Goal: Find specific page/section: Find specific page/section

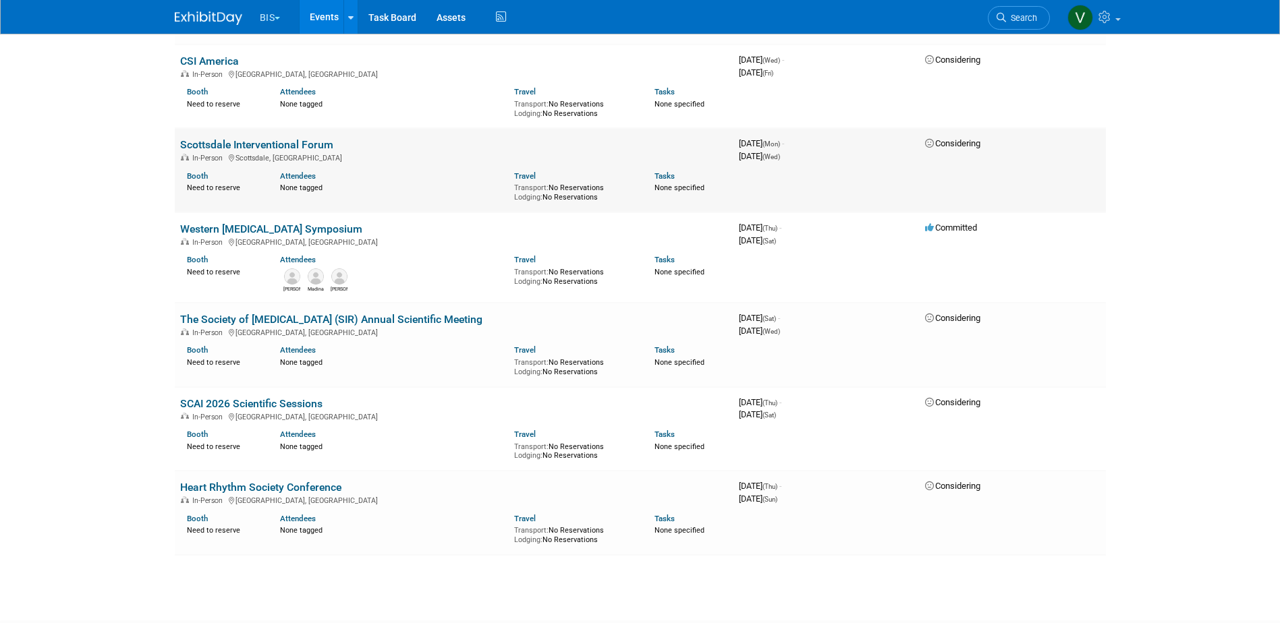
scroll to position [1147, 0]
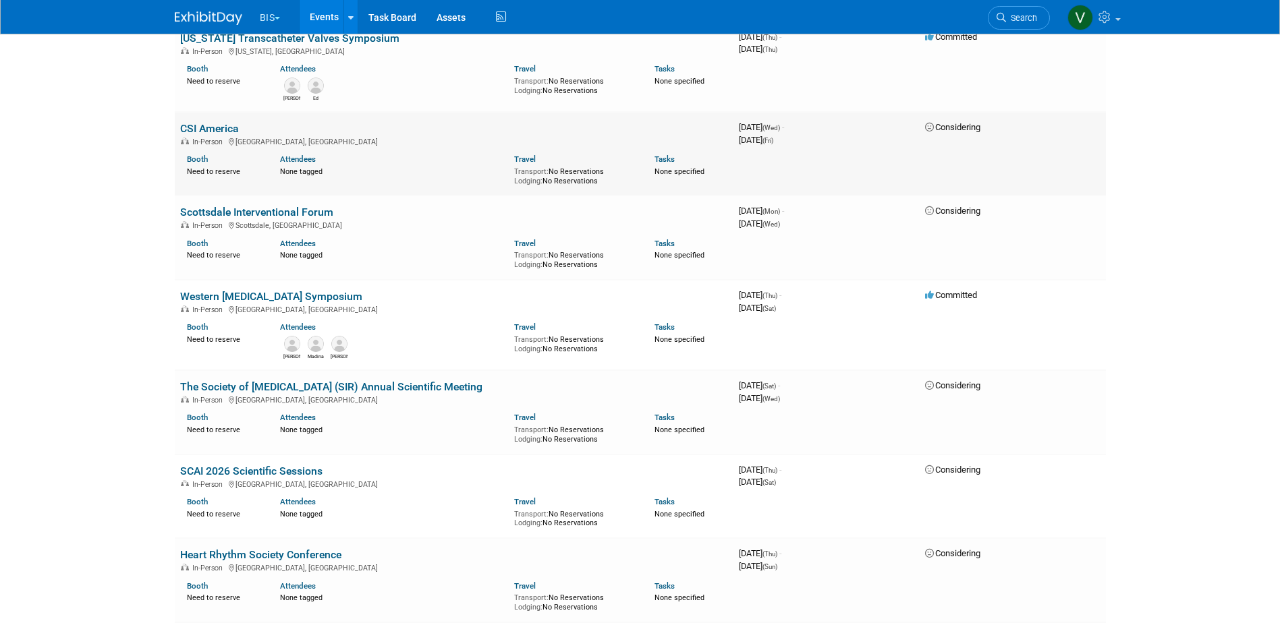
click at [225, 125] on link "CSI America" at bounding box center [209, 128] width 59 height 13
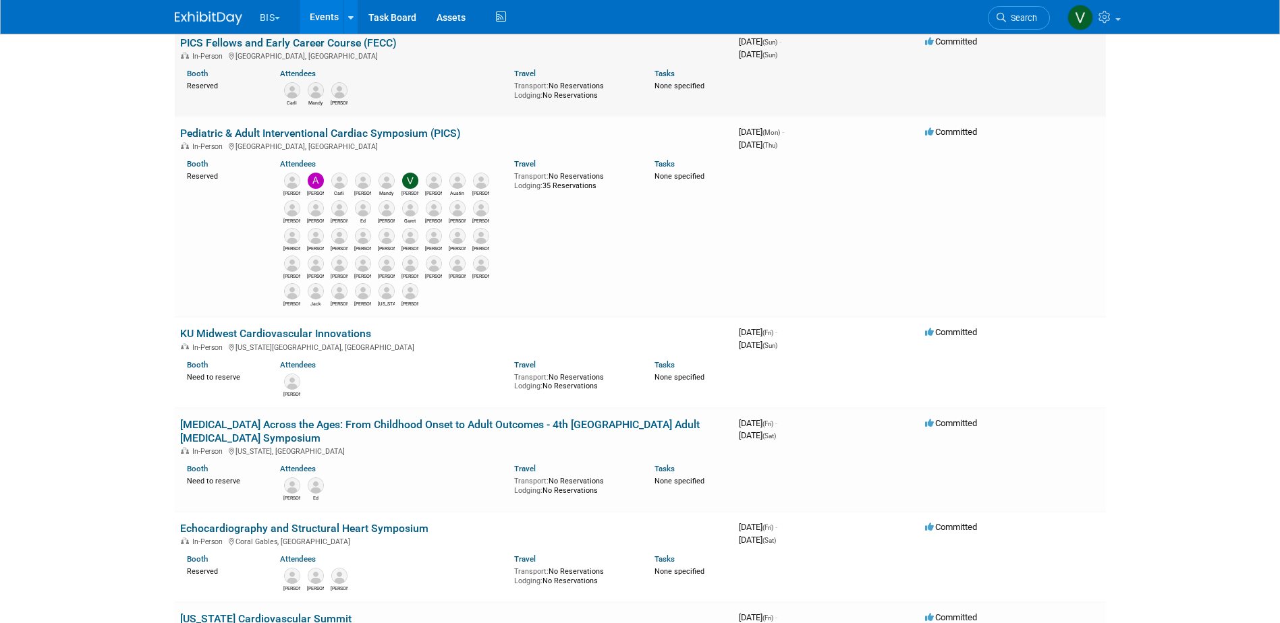
scroll to position [0, 0]
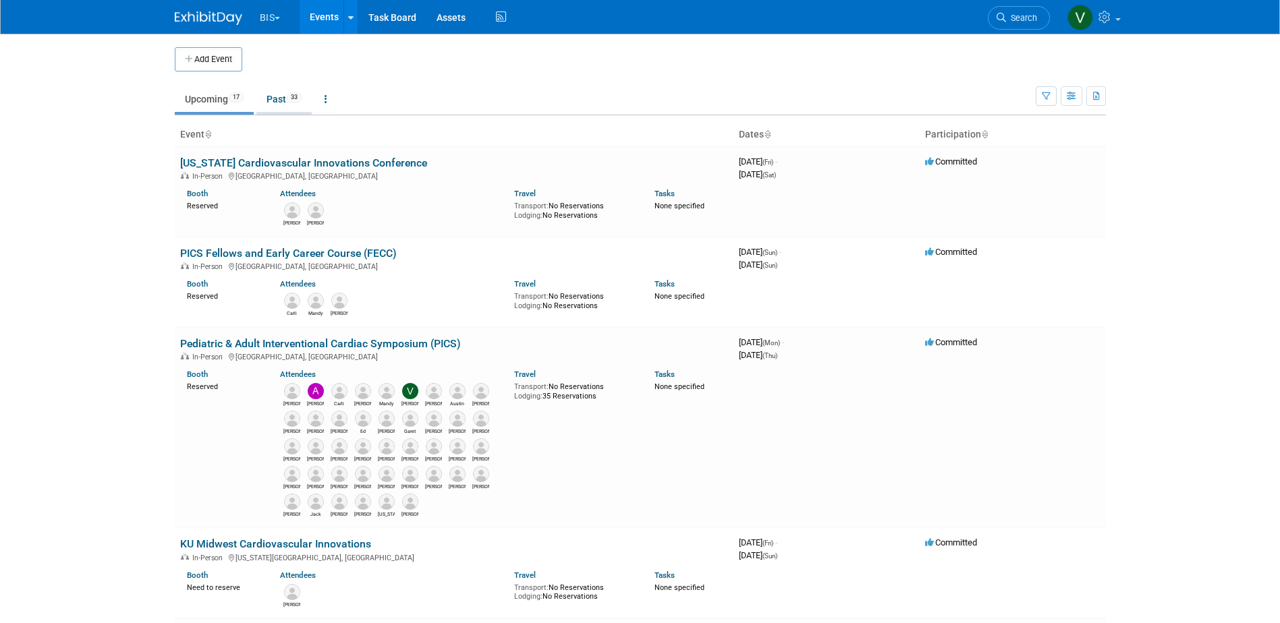
click at [285, 107] on link "Past 33" at bounding box center [283, 99] width 55 height 26
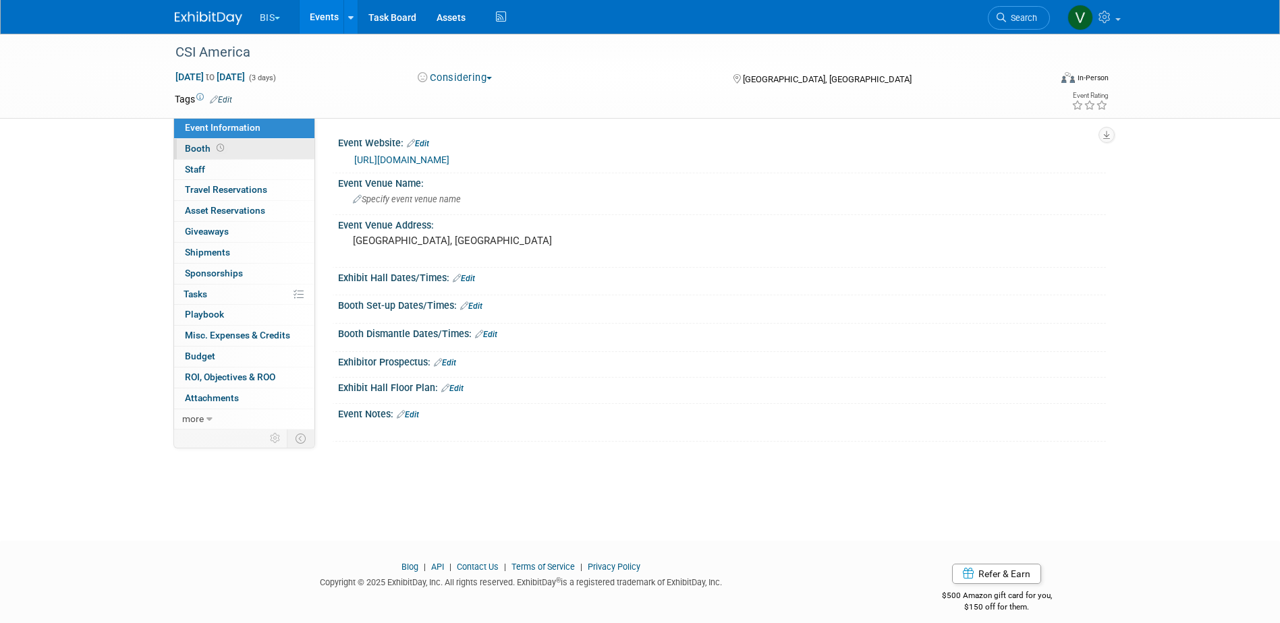
click at [207, 145] on span "Booth" at bounding box center [206, 148] width 42 height 11
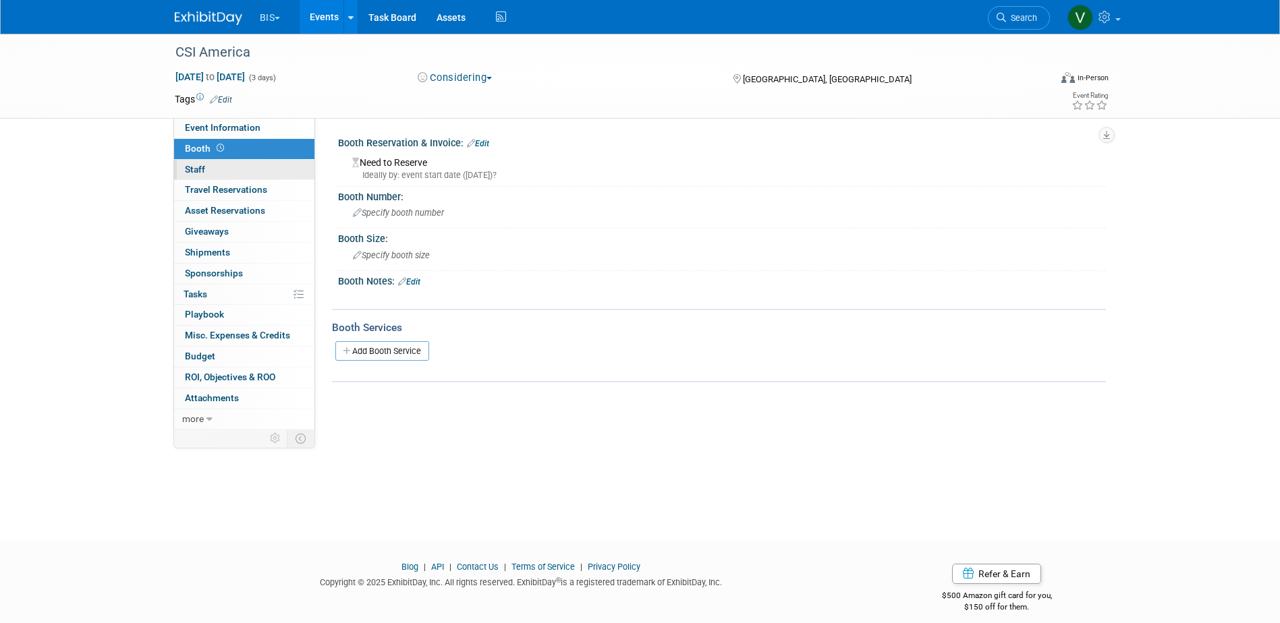
click at [202, 164] on span "Staff 0" at bounding box center [195, 169] width 20 height 11
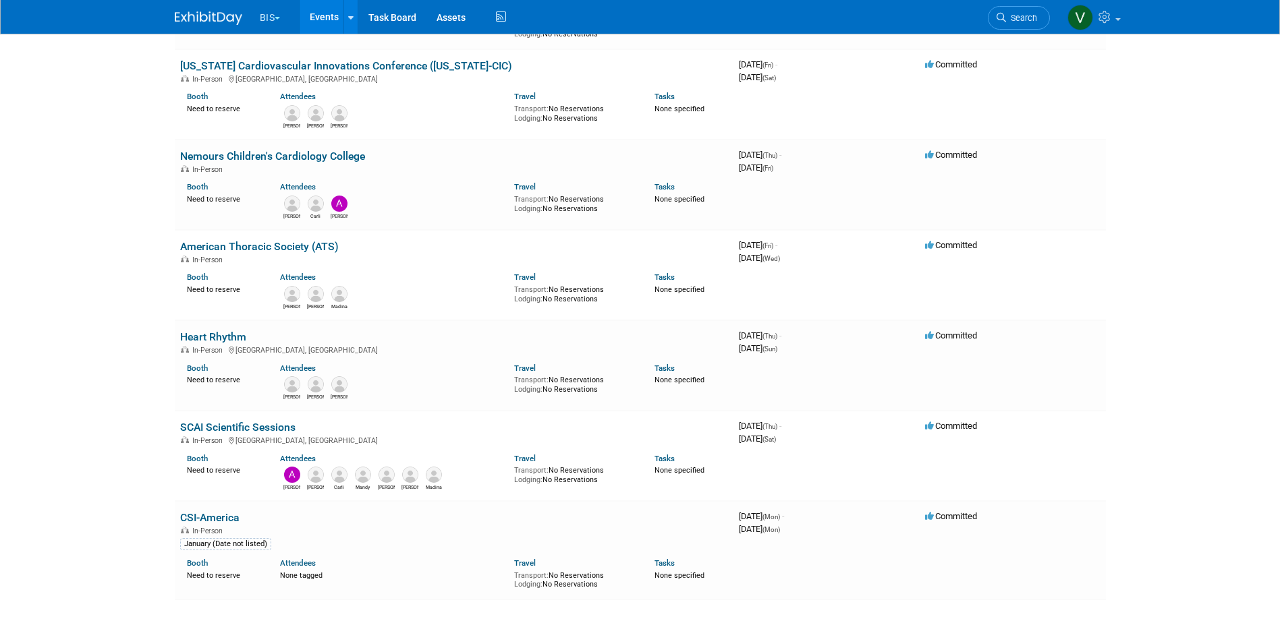
scroll to position [2690, 0]
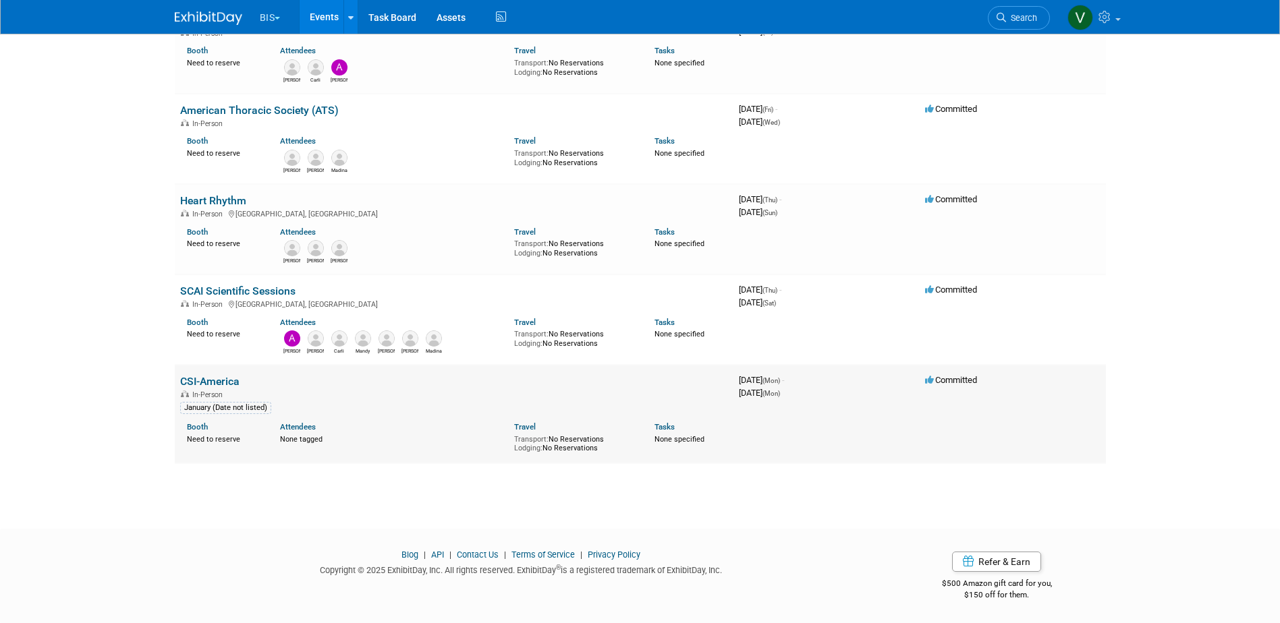
click at [204, 376] on link "CSI-America" at bounding box center [209, 381] width 59 height 13
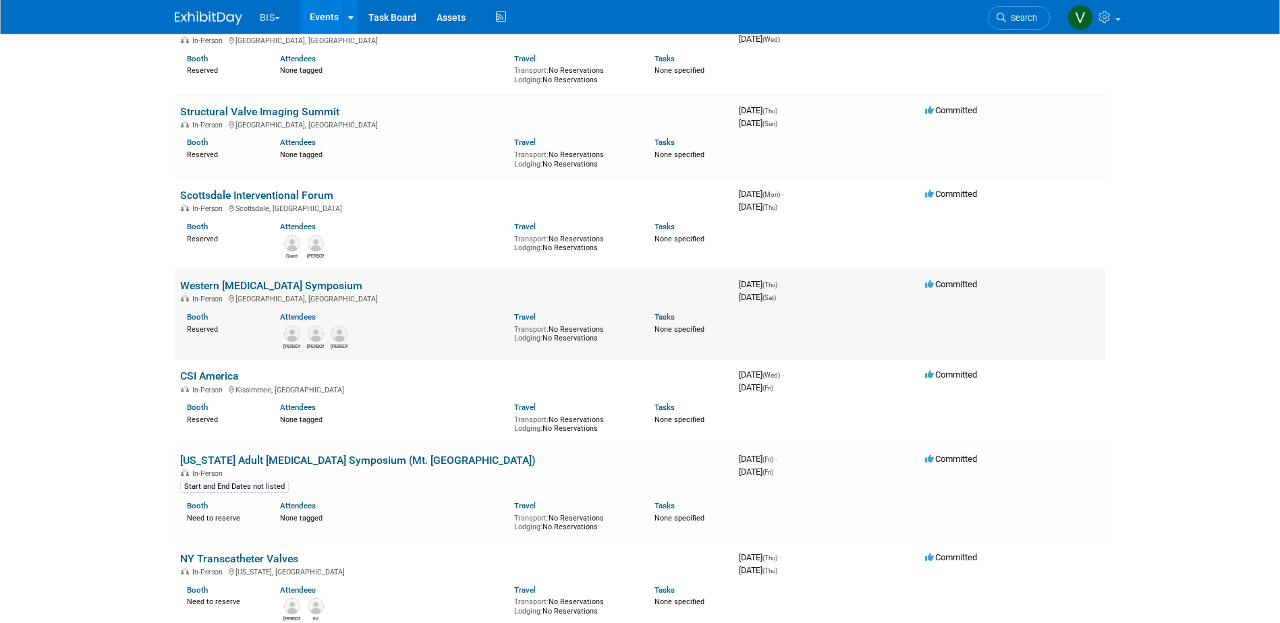
scroll to position [1004, 0]
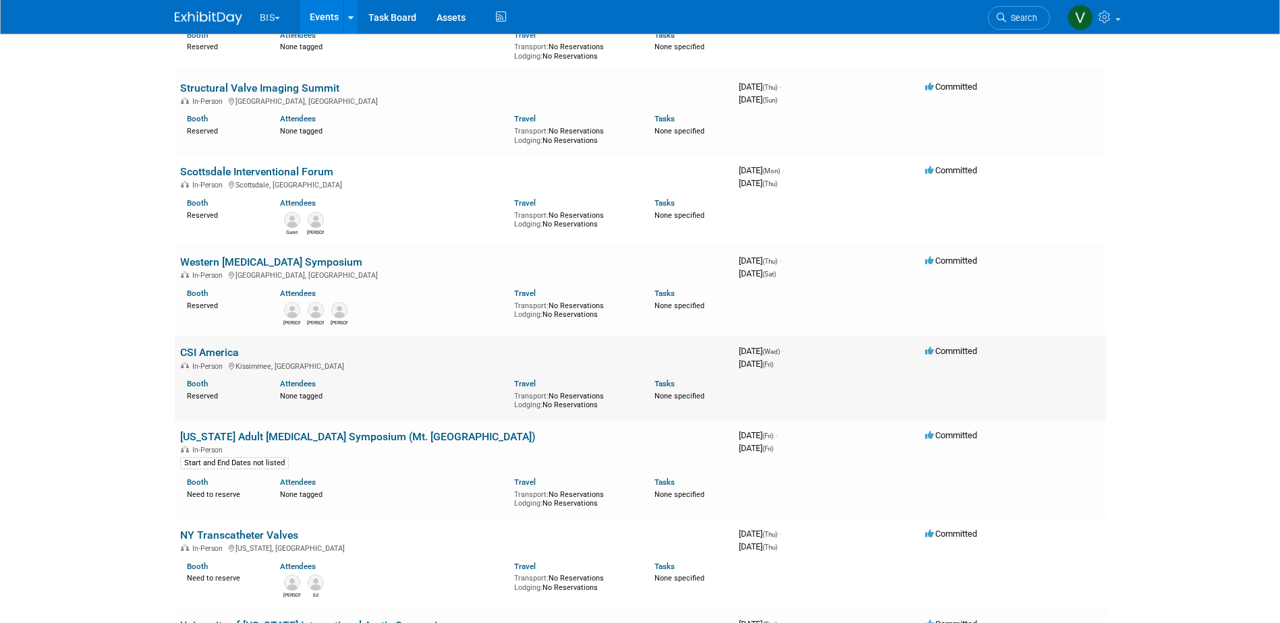
click at [217, 346] on link "CSI America" at bounding box center [209, 352] width 59 height 13
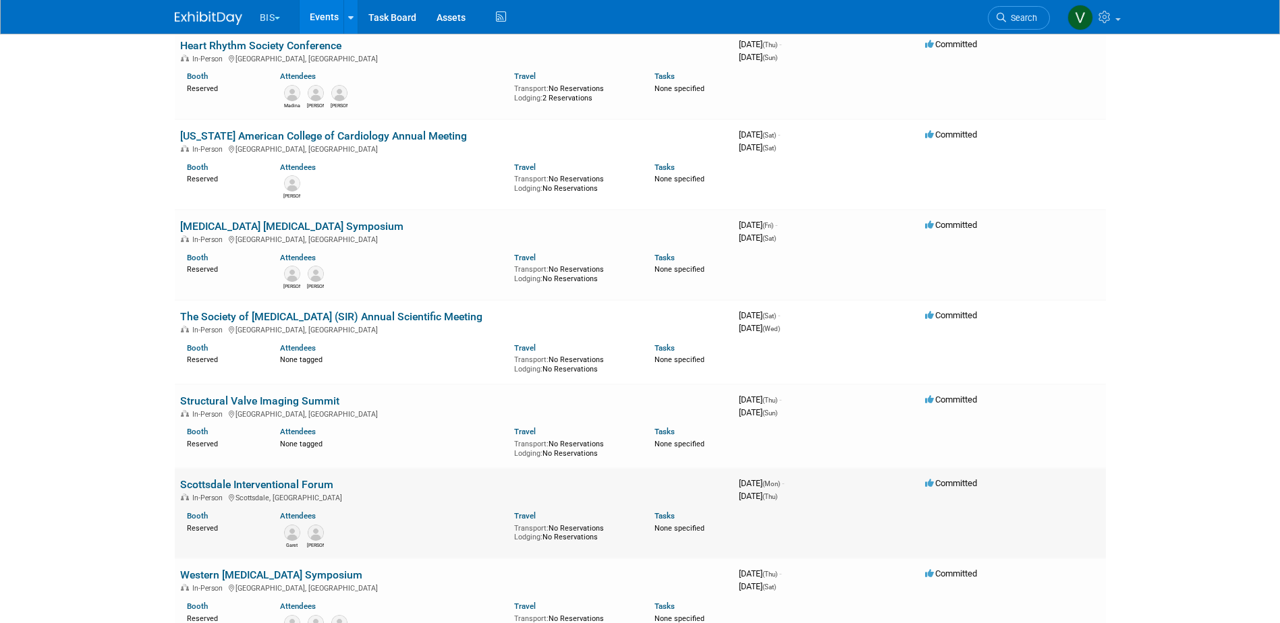
scroll to position [532, 0]
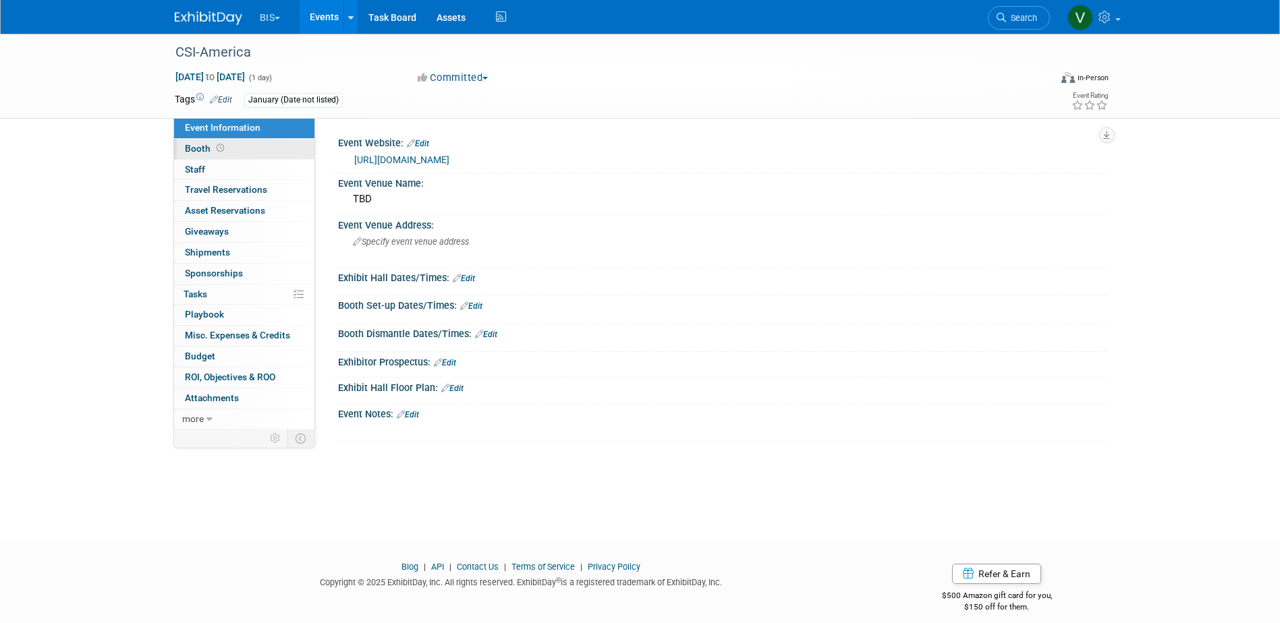
click at [201, 148] on span "Booth" at bounding box center [206, 148] width 42 height 11
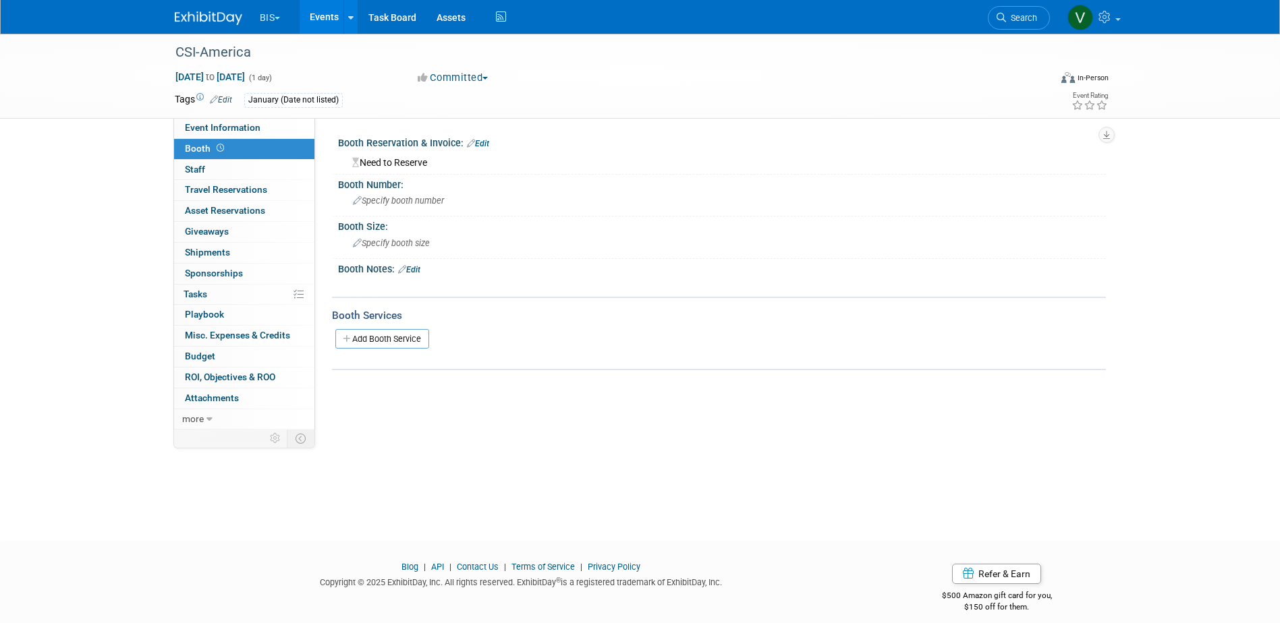
click at [201, 158] on link "Booth" at bounding box center [244, 149] width 140 height 20
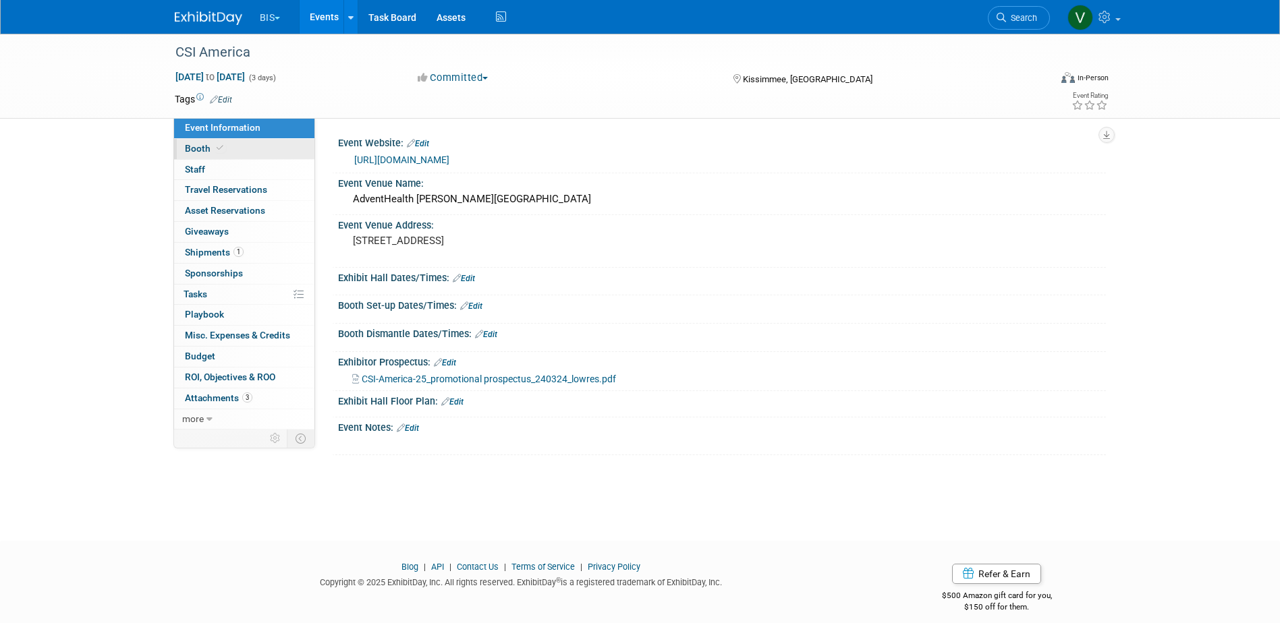
click at [217, 146] on icon at bounding box center [220, 147] width 7 height 7
